Goal: Obtain resource: Download file/media

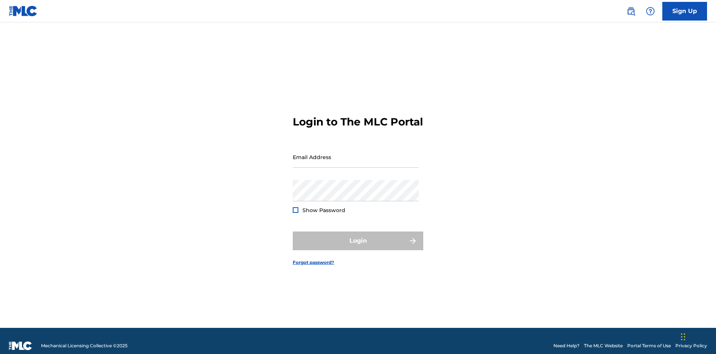
scroll to position [10, 0]
click at [356, 153] on input "Email Address" at bounding box center [356, 156] width 126 height 21
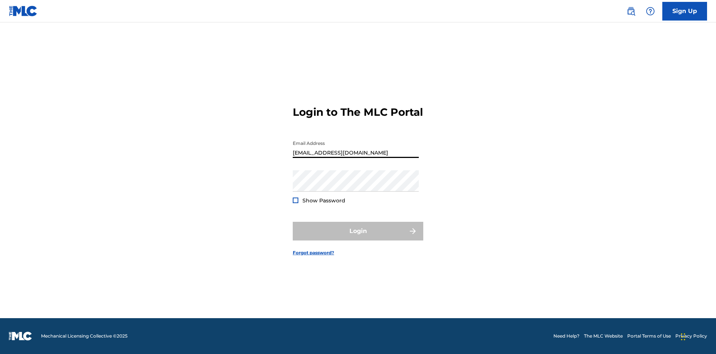
type input "[EMAIL_ADDRESS][DOMAIN_NAME]"
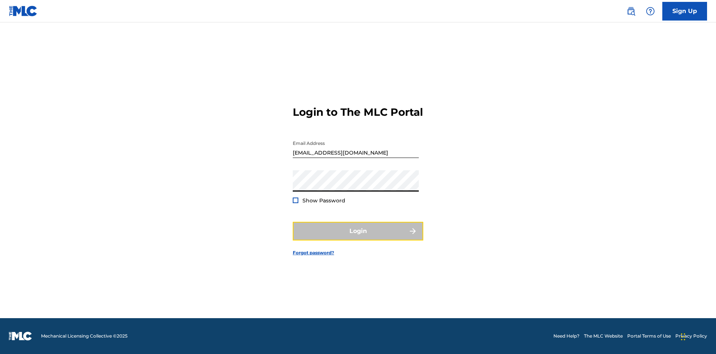
click at [358, 237] on button "Login" at bounding box center [358, 231] width 131 height 19
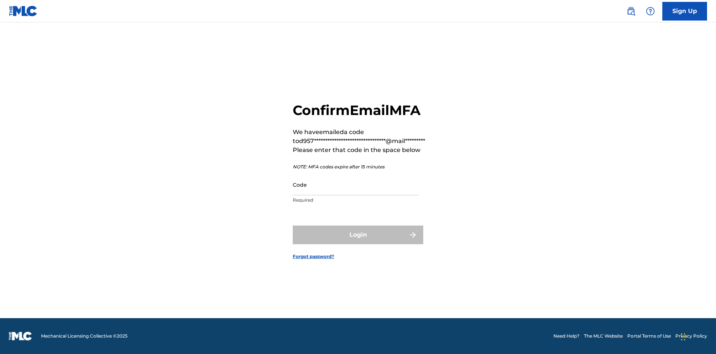
click at [356, 184] on input "Code" at bounding box center [356, 184] width 126 height 21
click at [358, 234] on button "Login" at bounding box center [358, 234] width 131 height 19
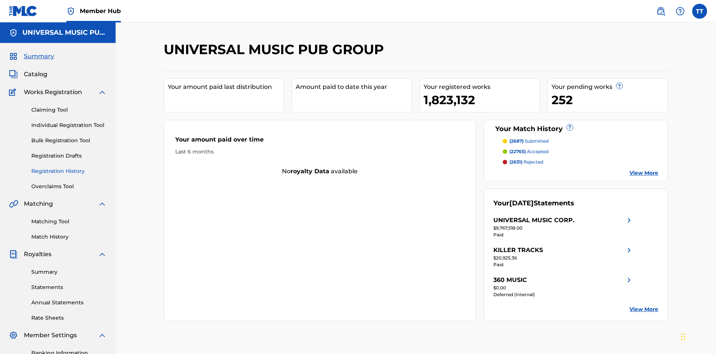
click at [69, 167] on link "Registration History" at bounding box center [68, 171] width 75 height 8
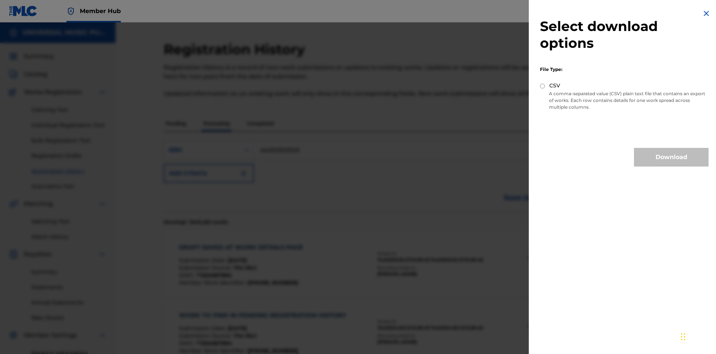
click at [543, 86] on input "CSV" at bounding box center [542, 86] width 5 height 5
click at [671, 157] on button "Download" at bounding box center [671, 157] width 75 height 19
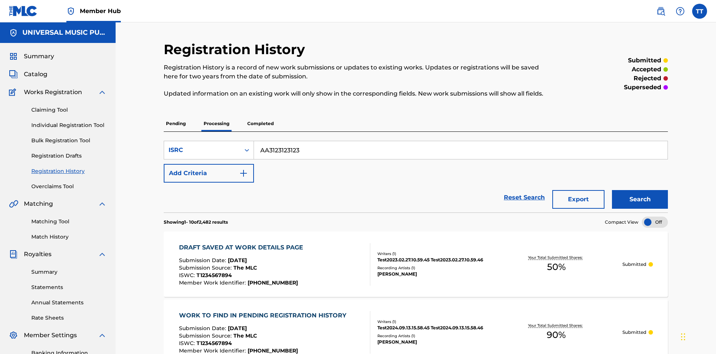
click at [242, 243] on div "DRAFT SAVED AT WORK DETAILS PAGE" at bounding box center [243, 247] width 128 height 9
click at [202, 145] on div "ISRC" at bounding box center [202, 149] width 67 height 9
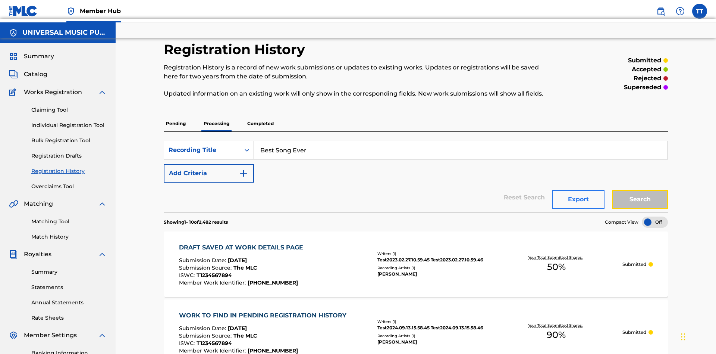
click at [640, 190] on button "Search" at bounding box center [640, 199] width 56 height 19
click at [578, 190] on button "Export" at bounding box center [578, 199] width 52 height 19
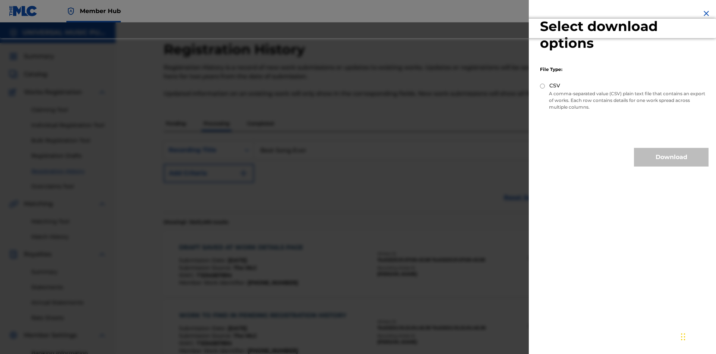
click at [543, 86] on input "CSV" at bounding box center [542, 86] width 5 height 5
click at [671, 157] on button "Download" at bounding box center [671, 157] width 75 height 19
click at [242, 243] on div "DRAFT SAVED AT WORK DETAILS PAGE" at bounding box center [243, 247] width 128 height 9
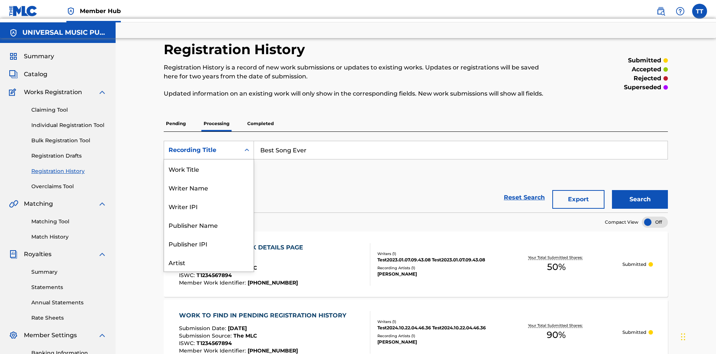
click at [209, 169] on div "Work Title" at bounding box center [209, 168] width 90 height 19
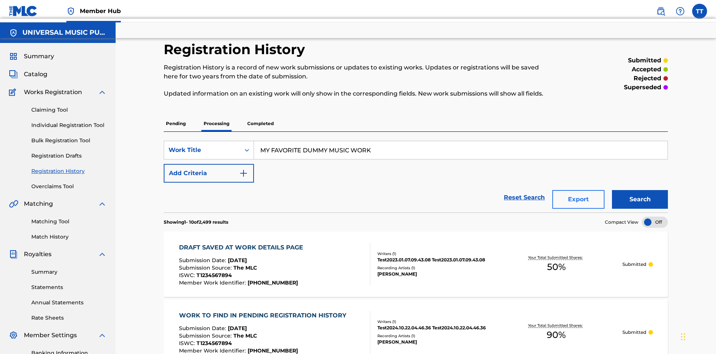
type input "MY FAVORITE DUMMY MUSIC WORK"
click at [640, 190] on button "Search" at bounding box center [640, 199] width 56 height 19
click at [578, 190] on button "Export" at bounding box center [578, 199] width 52 height 19
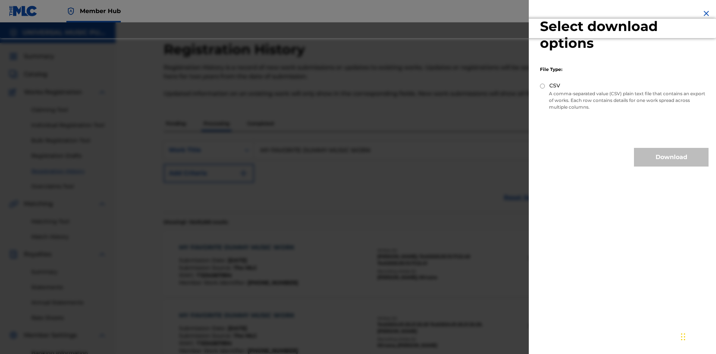
click at [543, 86] on input "CSV" at bounding box center [542, 86] width 5 height 5
click at [671, 157] on button "Download" at bounding box center [671, 157] width 75 height 19
click at [238, 243] on div "MY FAVORITE DUMMY MUSIC WORK" at bounding box center [238, 247] width 119 height 9
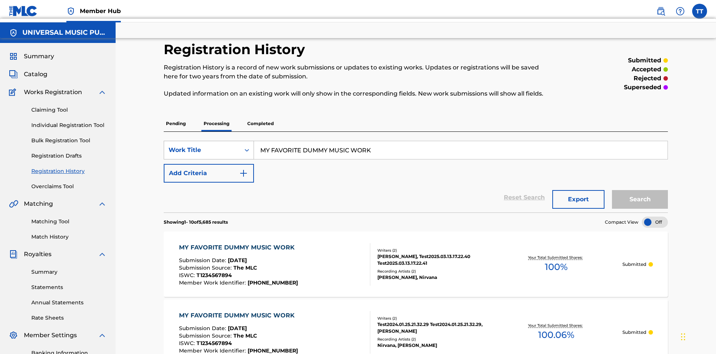
click at [202, 145] on div "Work Title" at bounding box center [202, 149] width 67 height 9
click at [640, 190] on button "Search" at bounding box center [640, 199] width 56 height 19
click at [578, 190] on button "Export" at bounding box center [578, 199] width 52 height 19
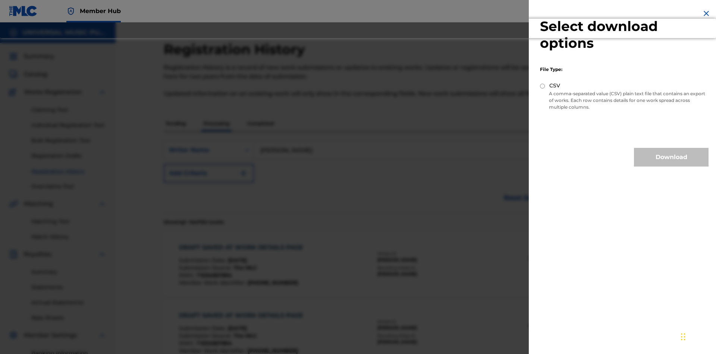
click at [543, 86] on input "CSV" at bounding box center [542, 86] width 5 height 5
click at [671, 157] on button "Download" at bounding box center [671, 157] width 75 height 19
click at [242, 243] on div "DRAFT SAVED AT WORK DETAILS PAGE" at bounding box center [243, 247] width 128 height 9
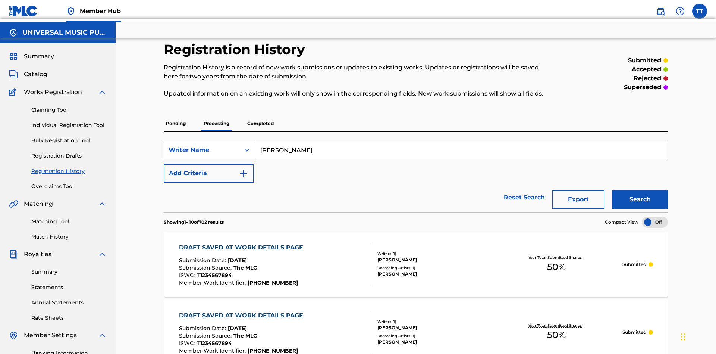
click at [202, 145] on div "Writer Name" at bounding box center [202, 149] width 67 height 9
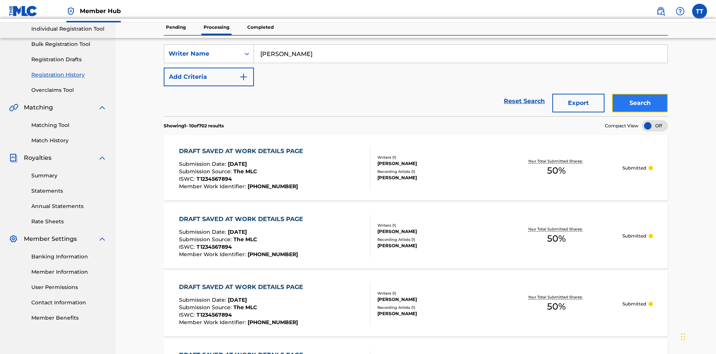
click at [640, 94] on button "Search" at bounding box center [640, 103] width 56 height 19
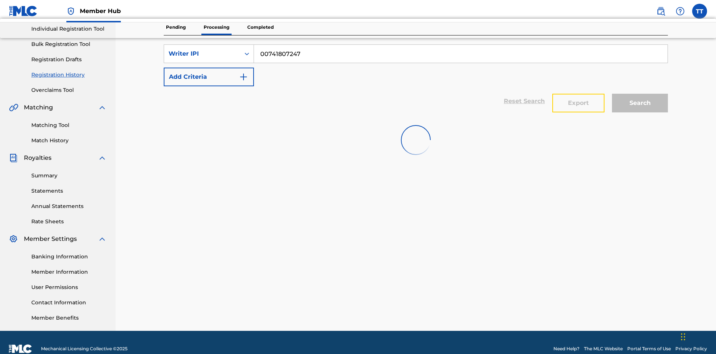
click at [578, 94] on button "Export" at bounding box center [578, 103] width 52 height 19
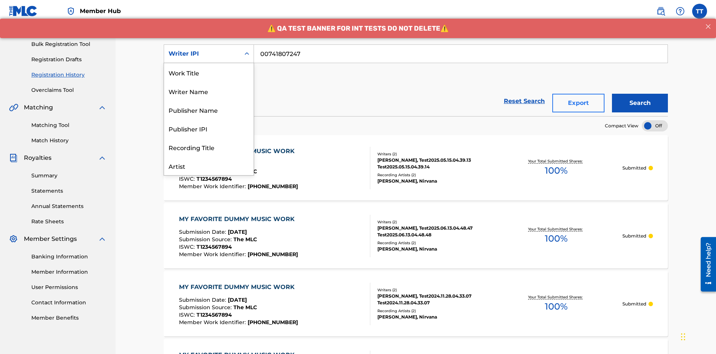
click at [209, 100] on div "Publisher Name" at bounding box center [209, 109] width 90 height 19
click at [640, 94] on button "Search" at bounding box center [640, 103] width 56 height 19
click at [578, 94] on button "Export" at bounding box center [578, 103] width 52 height 19
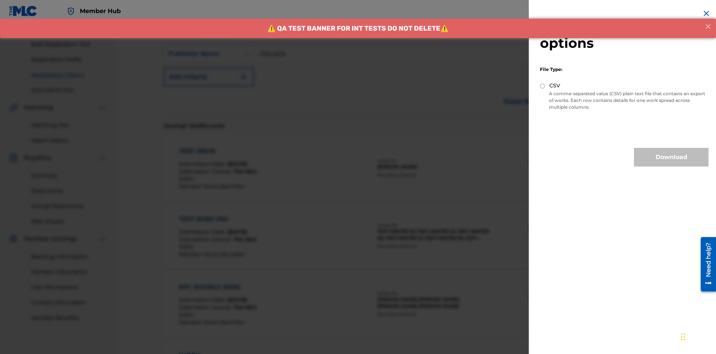
click at [543, 86] on input "CSV" at bounding box center [542, 86] width 5 height 5
click at [671, 157] on button "Download" at bounding box center [671, 157] width 75 height 19
click at [219, 147] on div "TEST DRIVE" at bounding box center [218, 151] width 78 height 9
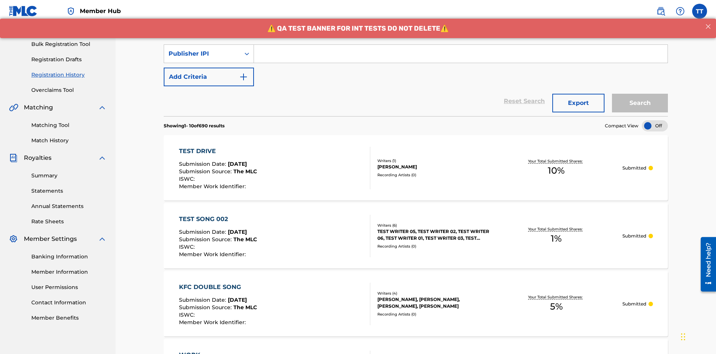
click at [461, 54] on input "Search Form" at bounding box center [461, 54] width 414 height 18
click at [640, 94] on button "Search" at bounding box center [640, 103] width 56 height 19
click at [578, 94] on button "Export" at bounding box center [578, 103] width 52 height 19
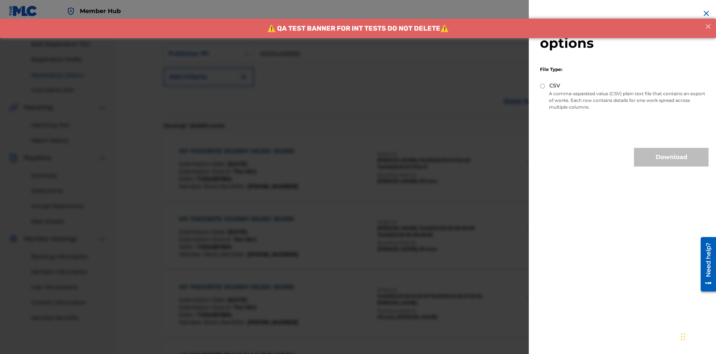
click at [543, 86] on input "CSV" at bounding box center [542, 86] width 5 height 5
click at [671, 157] on button "Download" at bounding box center [671, 157] width 75 height 19
click at [238, 147] on div "MY FAVORITE DUMMY MUSIC WORK" at bounding box center [238, 151] width 119 height 9
